Goal: Information Seeking & Learning: Learn about a topic

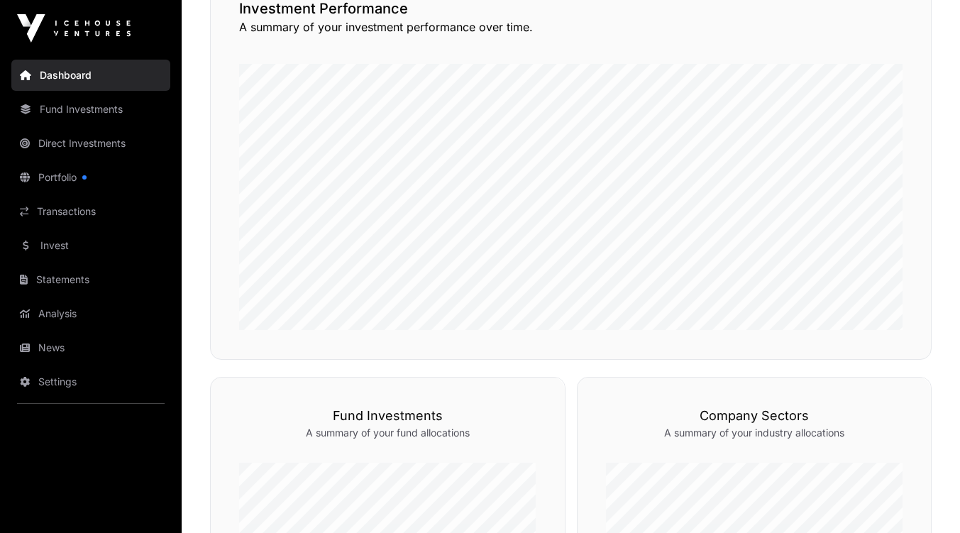
scroll to position [299, 0]
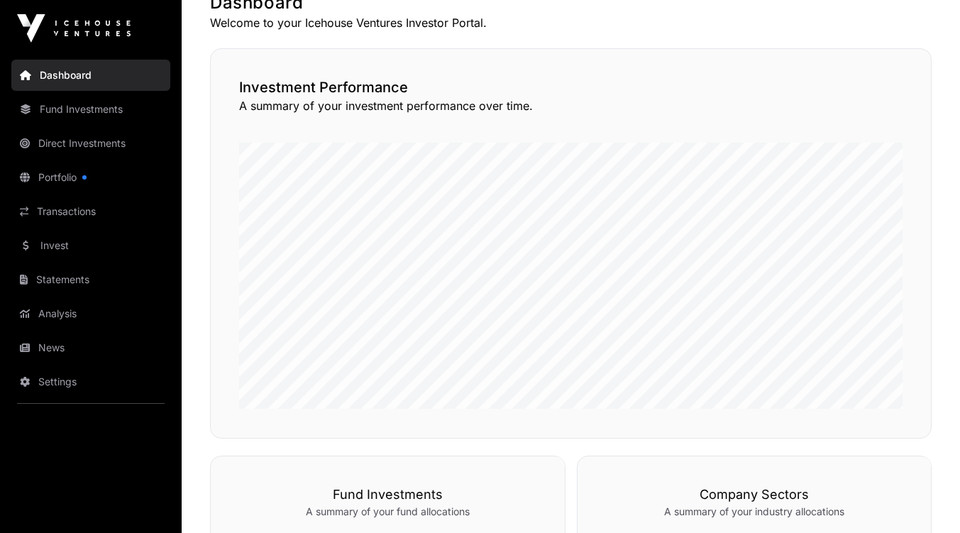
click at [959, 138] on html "Dashboard Fund Investments Direct Investments Portfolio Transactions Invest Sta…" at bounding box center [480, 443] width 960 height 1485
click at [98, 114] on link "Fund Investments" at bounding box center [90, 109] width 159 height 31
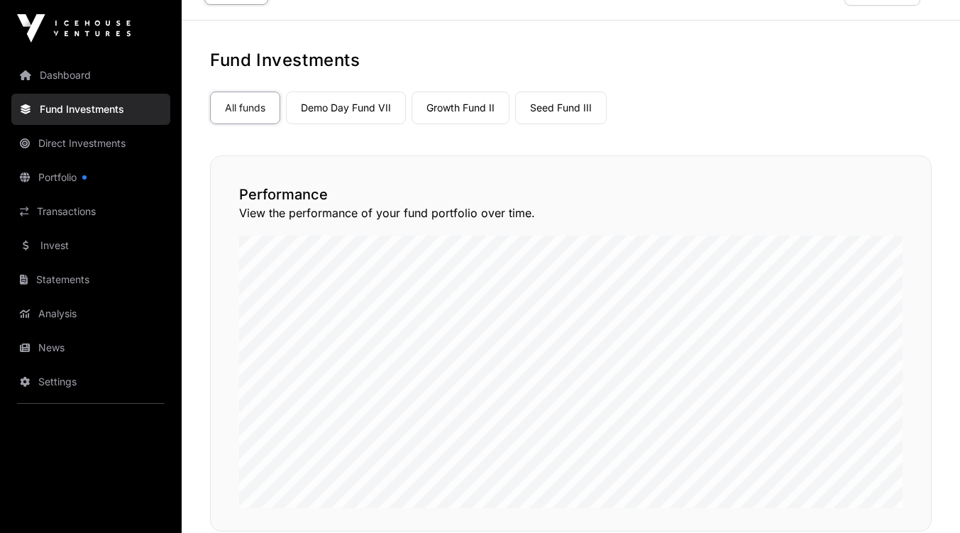
scroll to position [27, 0]
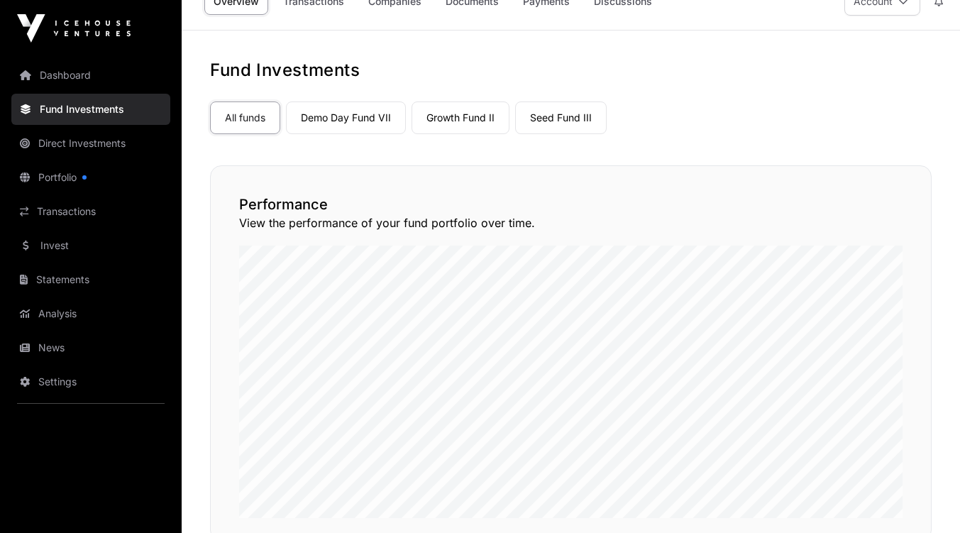
click at [376, 118] on link "Demo Day Fund VII" at bounding box center [346, 117] width 120 height 33
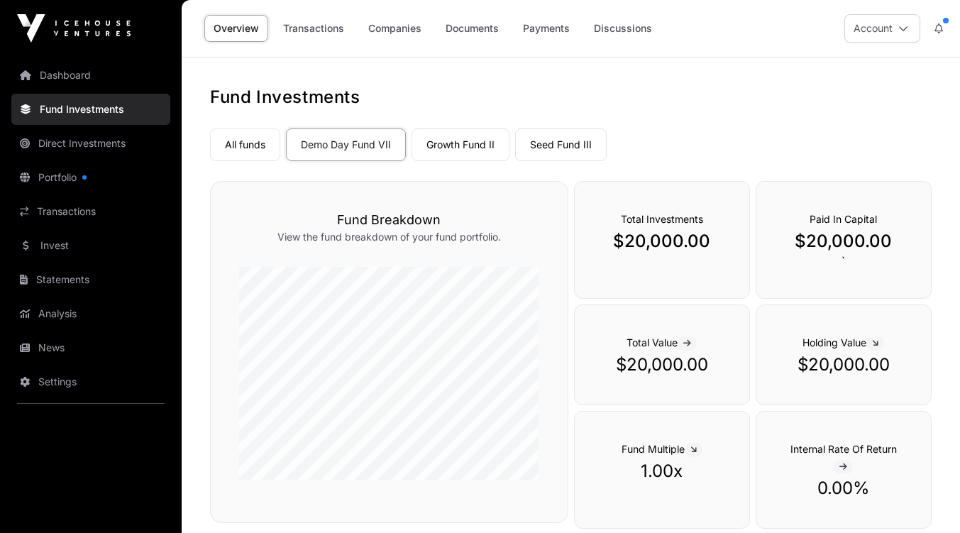
click at [466, 152] on link "Growth Fund II" at bounding box center [461, 144] width 98 height 33
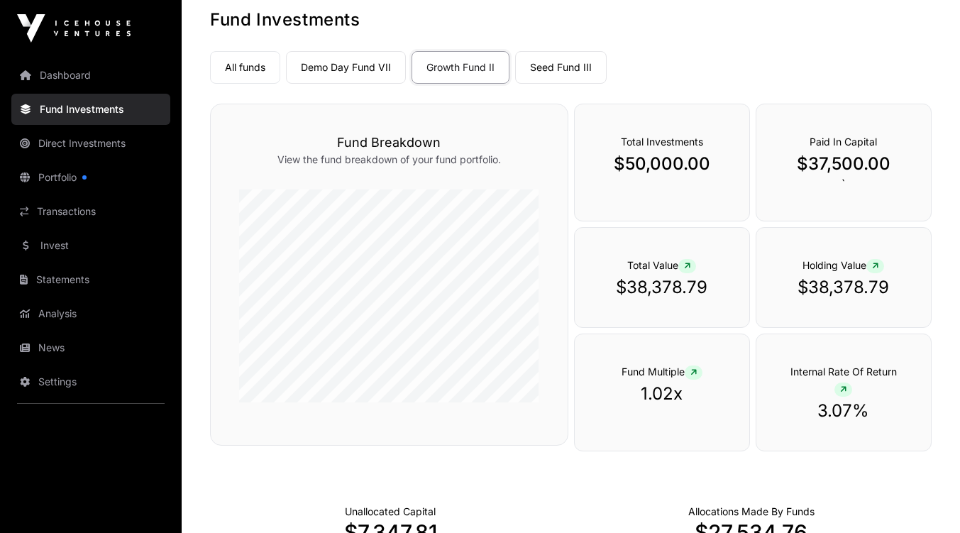
scroll to position [81, 0]
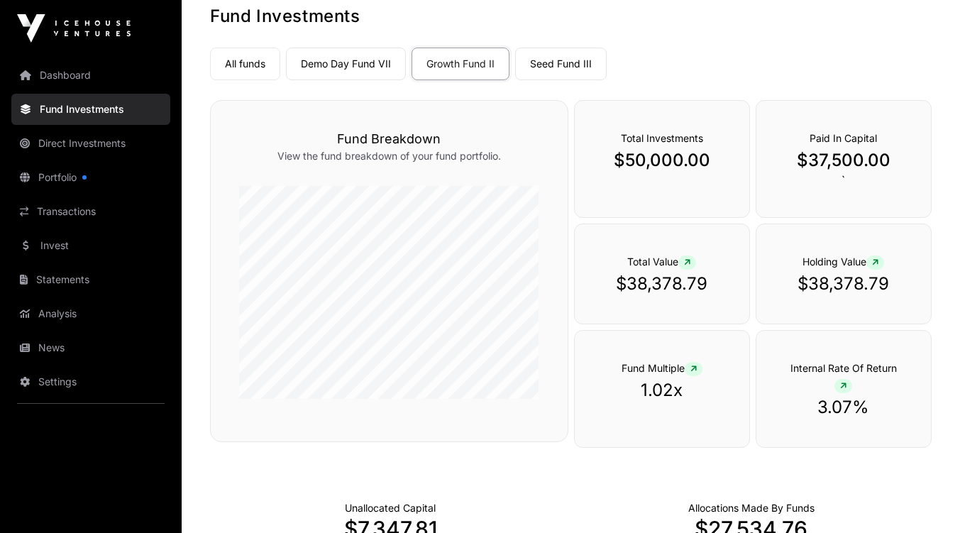
click at [547, 60] on link "Seed Fund III" at bounding box center [561, 64] width 92 height 33
